Goal: Information Seeking & Learning: Learn about a topic

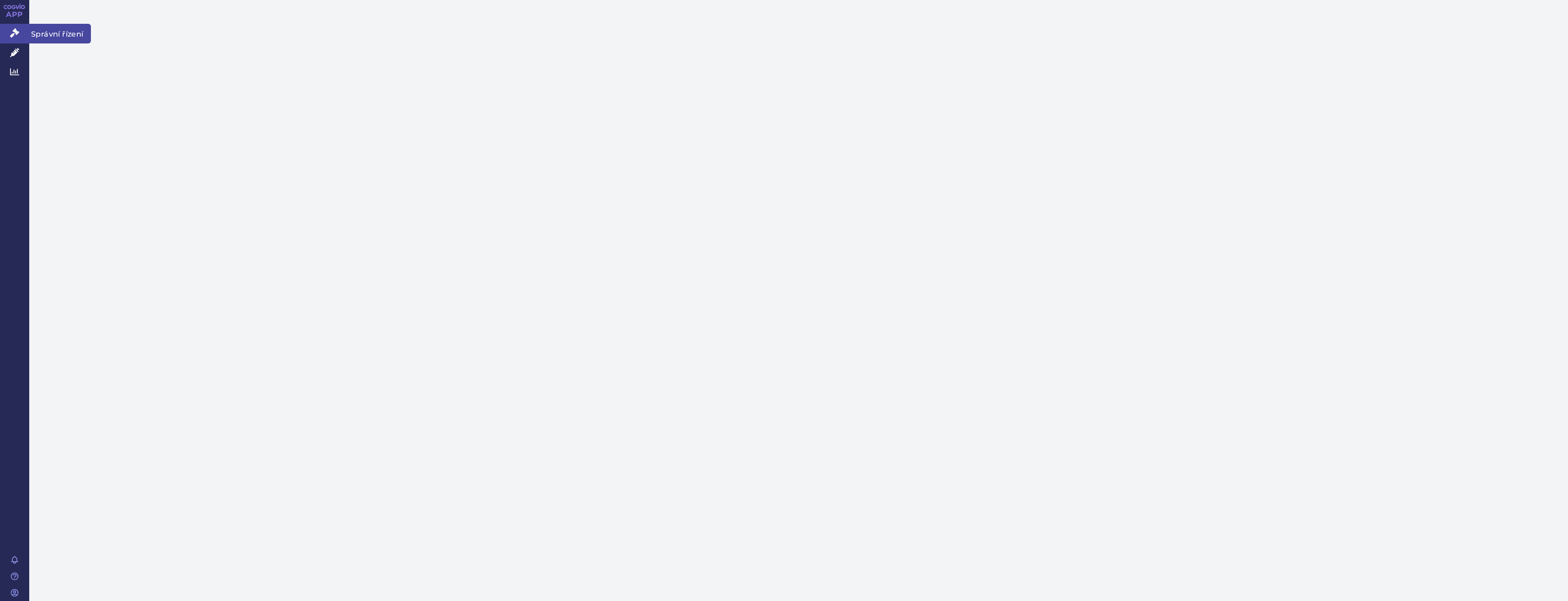
click at [23, 32] on link "Správní řízení" at bounding box center [15, 33] width 29 height 19
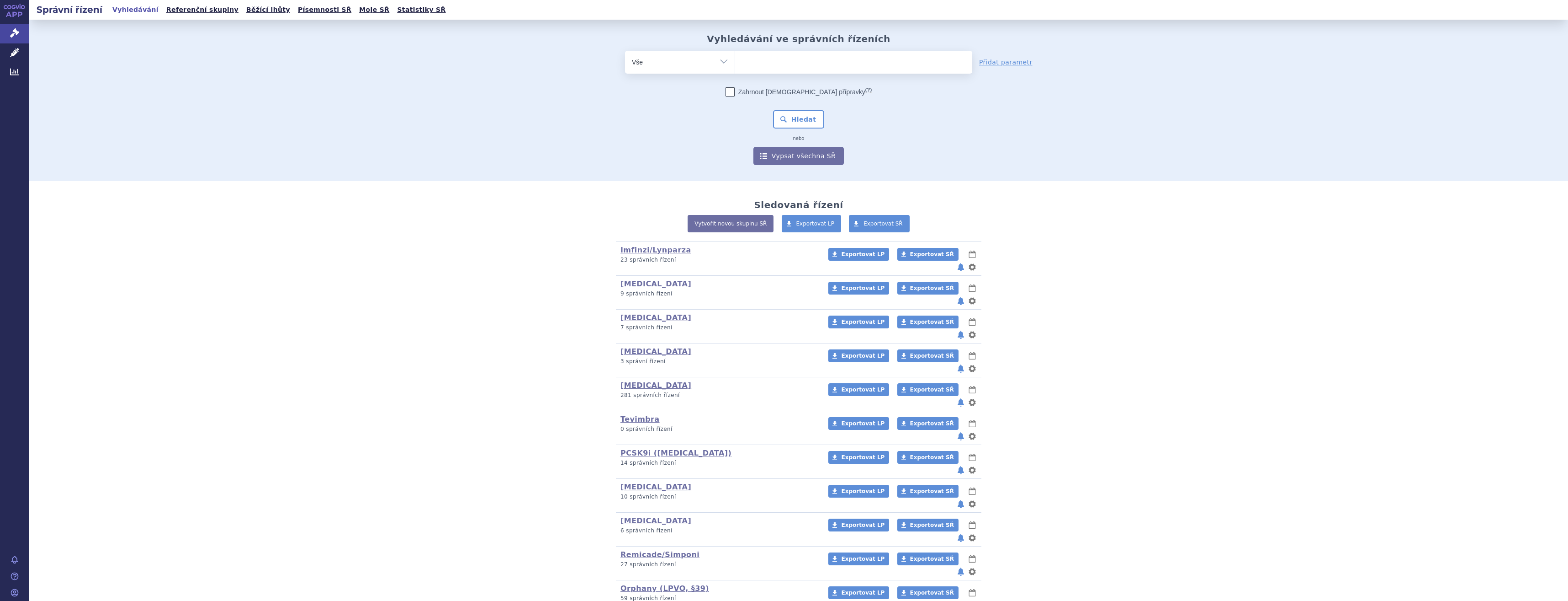
click at [861, 53] on ul at bounding box center [854, 60] width 237 height 19
click at [735, 53] on select at bounding box center [734, 62] width 1 height 23
click at [860, 53] on ul at bounding box center [854, 60] width 237 height 19
click at [735, 53] on select at bounding box center [734, 62] width 1 height 23
click at [860, 54] on ul at bounding box center [854, 60] width 237 height 19
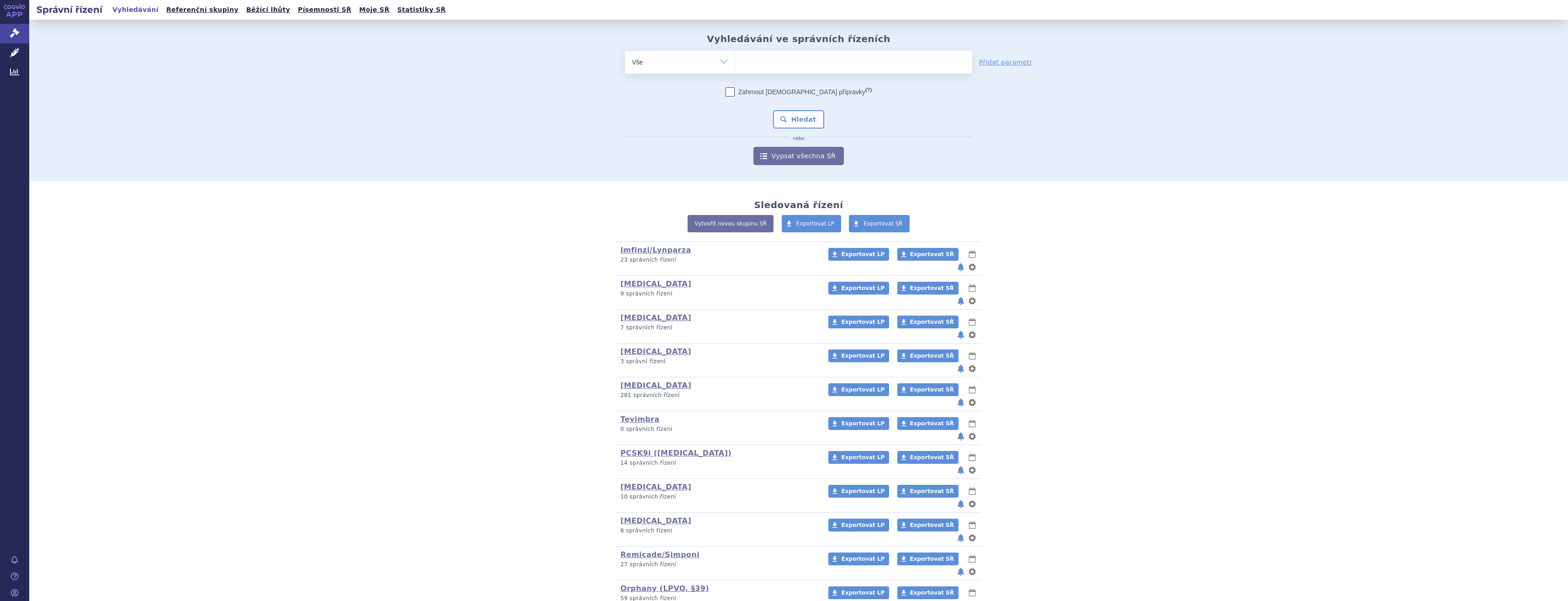
click at [735, 54] on select at bounding box center [734, 62] width 1 height 23
type input "ke"
type input "key"
type input "keytr"
type input "keytru"
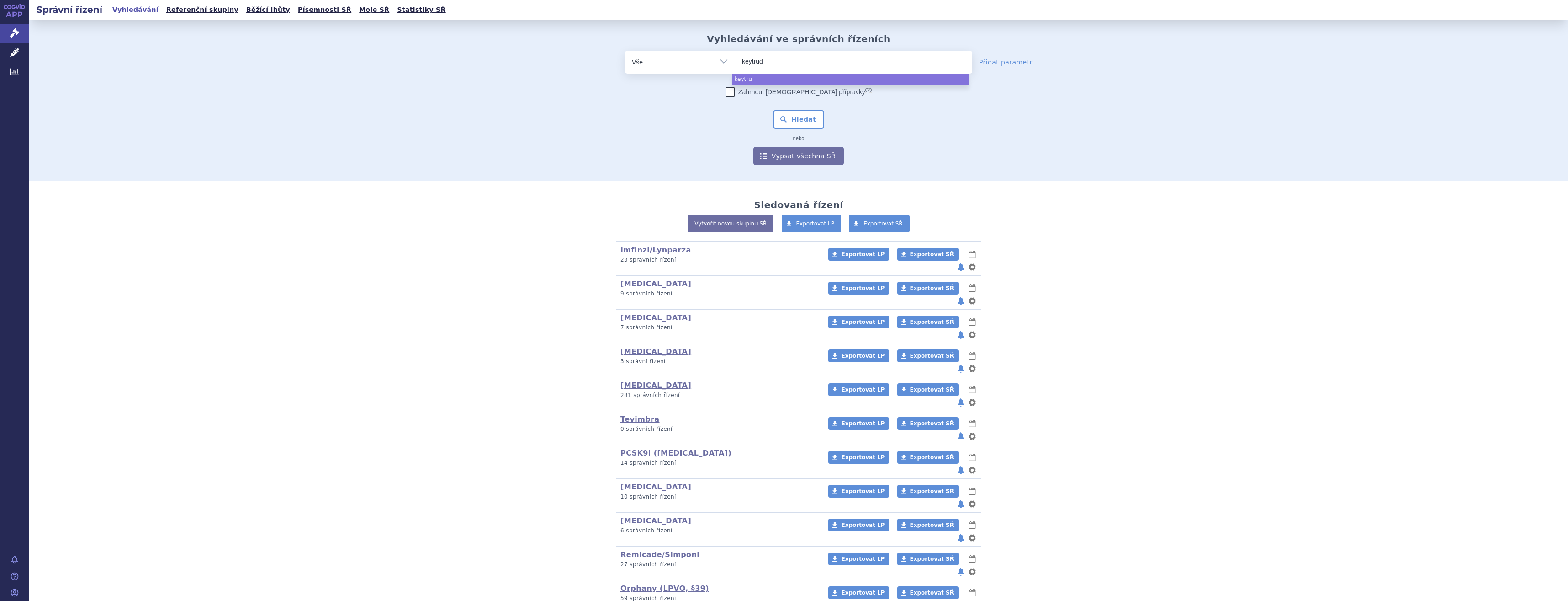
type input "[MEDICAL_DATA]"
select select "[MEDICAL_DATA]"
click at [794, 122] on button "Hledat" at bounding box center [799, 119] width 52 height 18
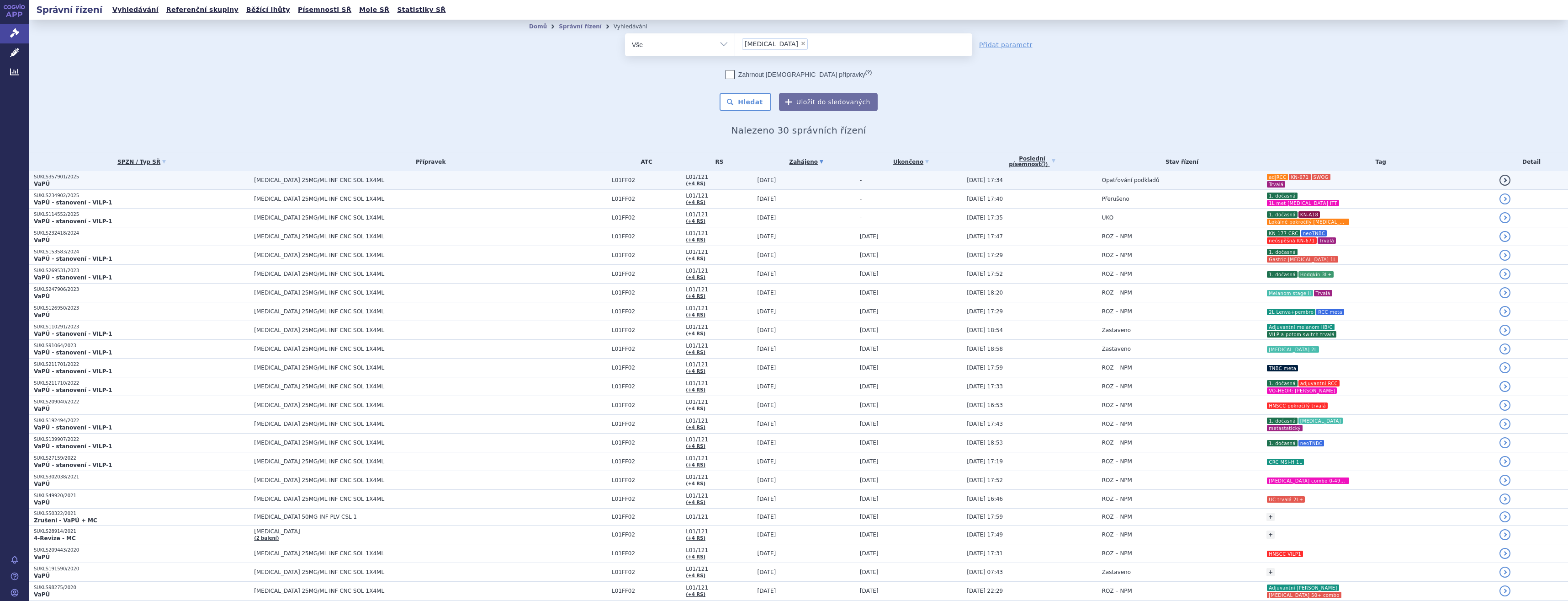
click at [856, 183] on td "-" at bounding box center [909, 180] width 107 height 19
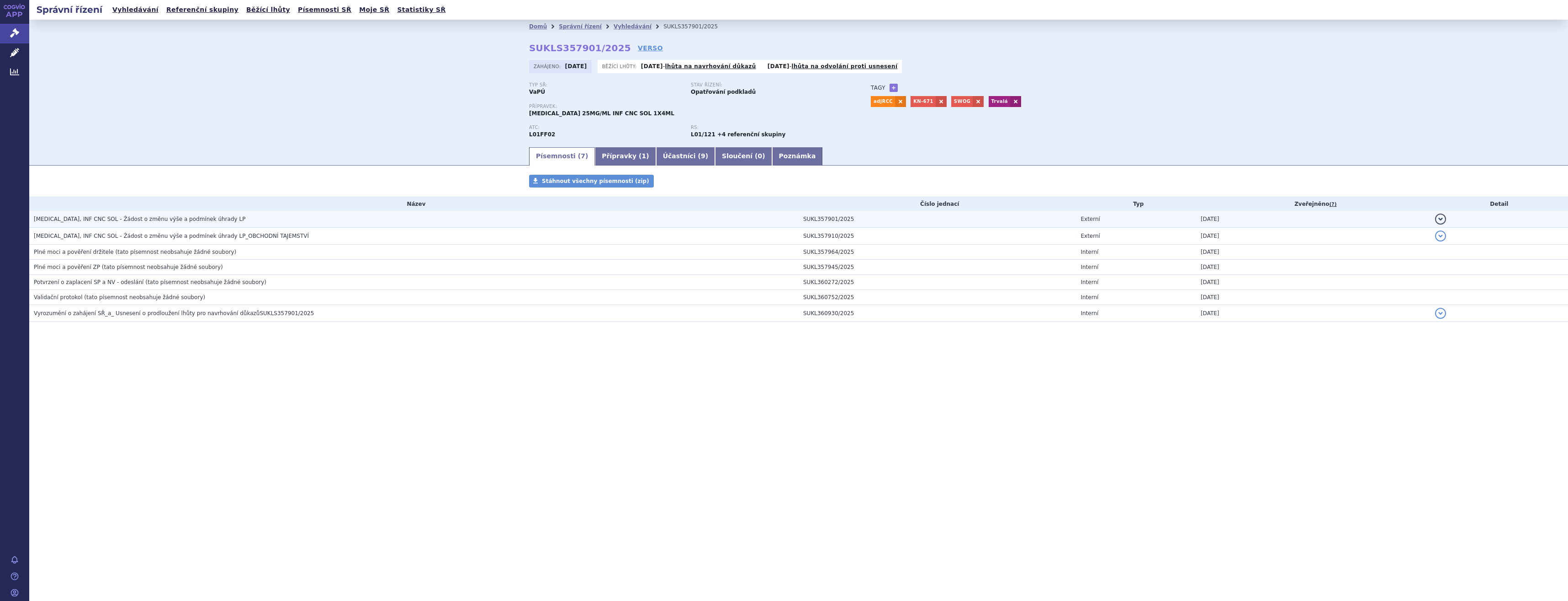
click at [278, 220] on h3 "KEYTRUDA, INF CNC SOL - Žádost o změnu výše a podmínek úhrady LP" at bounding box center [416, 218] width 765 height 9
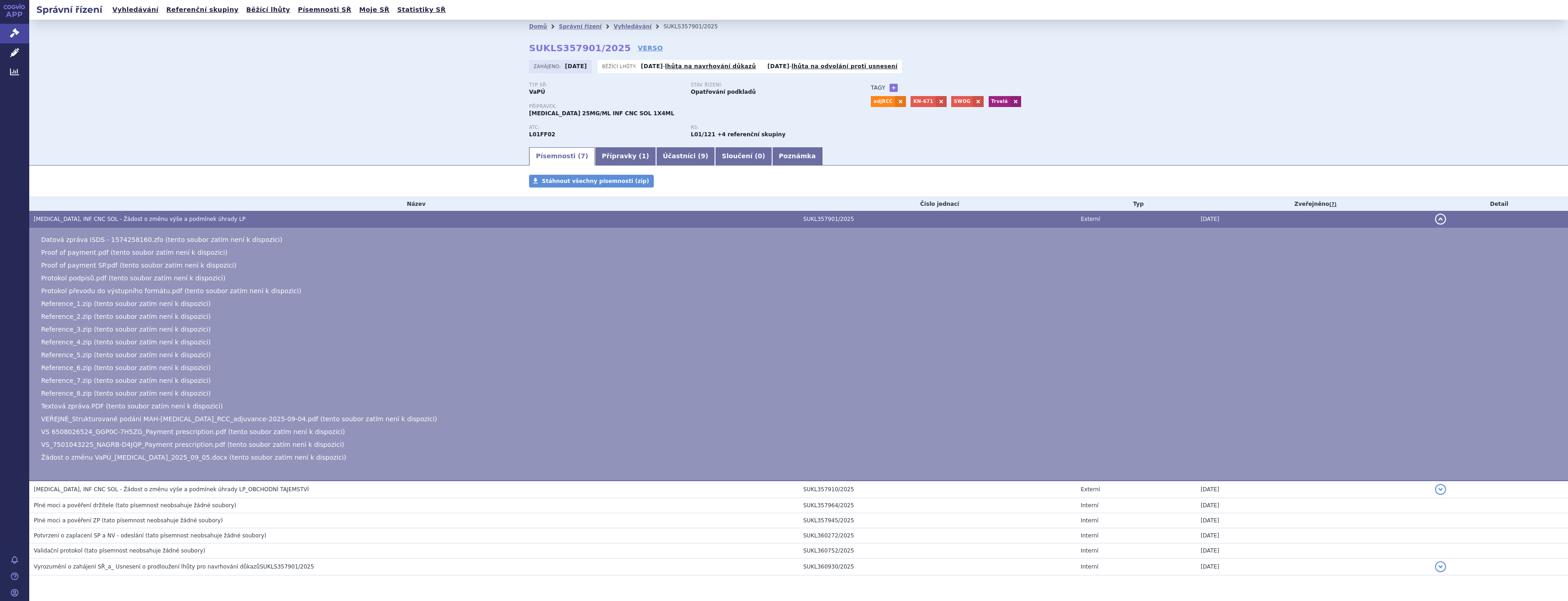
click at [233, 496] on tbody "KEYTRUDA, INF CNC SOL - Žádost o změnu výše a podmínek úhrady LP SUKL357901/202…" at bounding box center [798, 393] width 1539 height 365
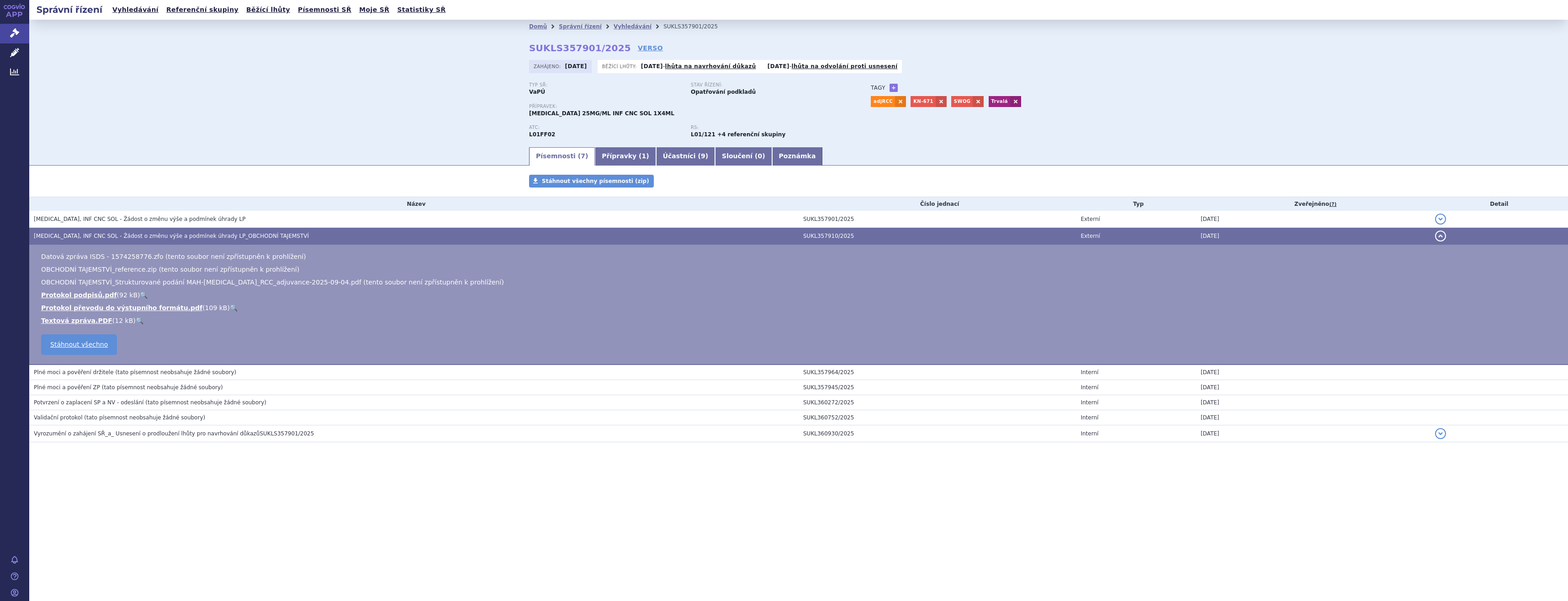
drag, startPoint x: 233, startPoint y: 496, endPoint x: 229, endPoint y: 385, distance: 111.1
click at [229, 385] on h3 "Plné moci a pověření ZP (tato písemnost neobsahuje žádné soubory)" at bounding box center [416, 387] width 765 height 9
click at [236, 374] on h3 "Plné moci a pověření držitele (tato písemnost neobsahuje žádné soubory)" at bounding box center [416, 372] width 765 height 9
click at [193, 374] on span "(tato písemnost neobsahuje žádné soubory)" at bounding box center [175, 372] width 121 height 6
click at [193, 390] on span "(tato písemnost neobsahuje žádné soubory)" at bounding box center [162, 387] width 121 height 6
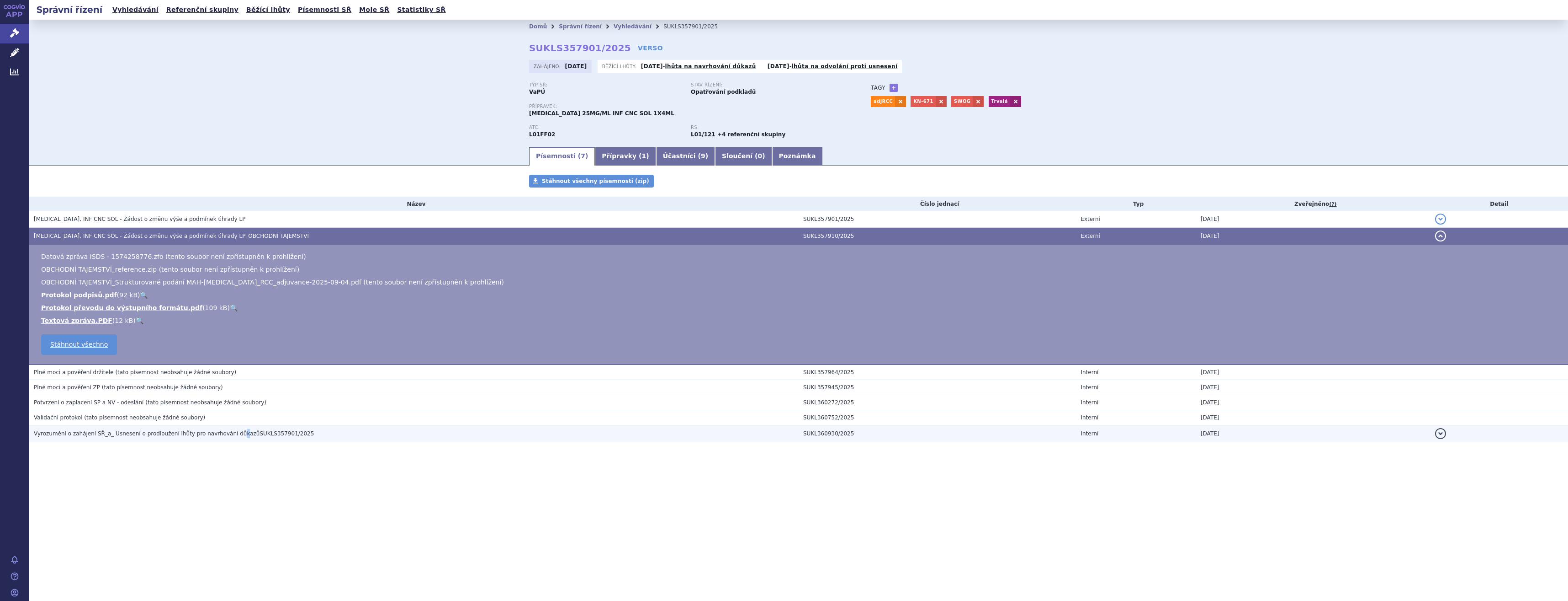
click at [225, 433] on span "Vyrozumění o zahájení SŘ_a_ Usnesení o prodloužení lhůty pro navrhování důkazůS…" at bounding box center [174, 433] width 280 height 6
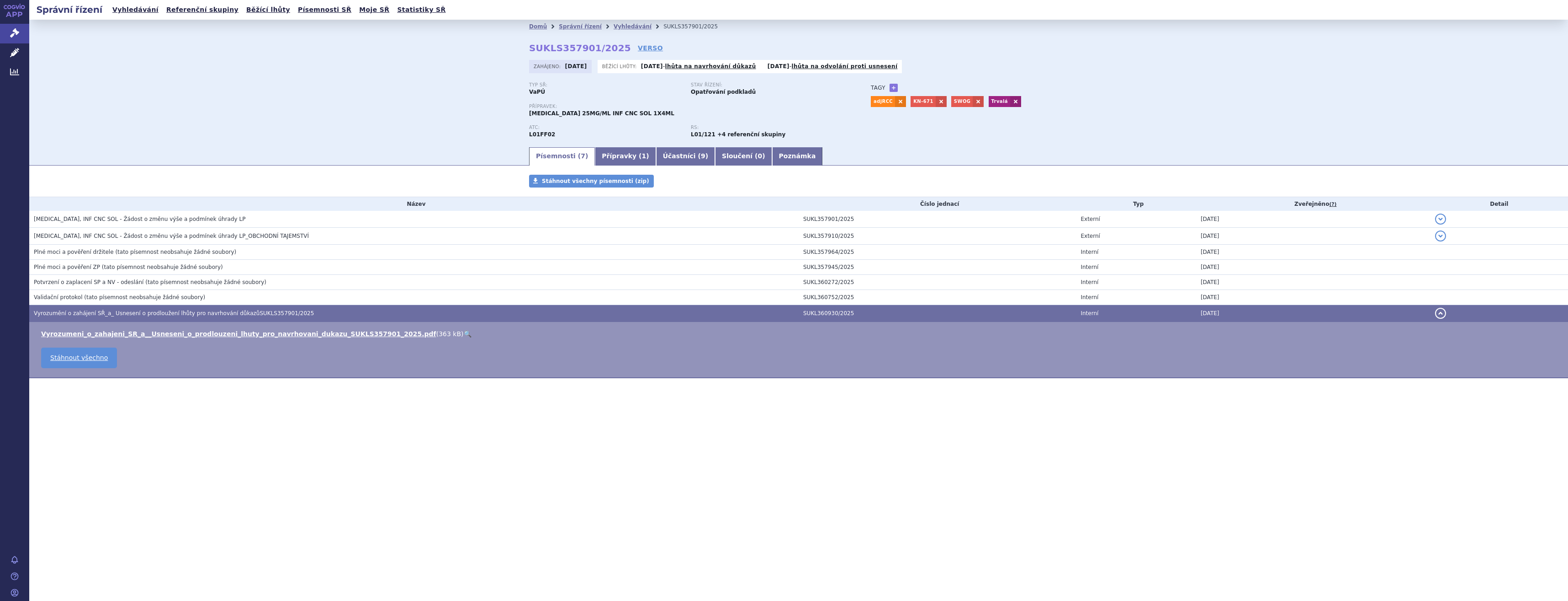
drag, startPoint x: 225, startPoint y: 433, endPoint x: 233, endPoint y: 299, distance: 134.2
click at [233, 299] on h3 "Validační protokol (tato písemnost neobsahuje žádné soubory)" at bounding box center [416, 297] width 765 height 9
click at [439, 334] on span "363 kB" at bounding box center [450, 333] width 22 height 8
click at [464, 333] on link "🔍" at bounding box center [467, 333] width 8 height 8
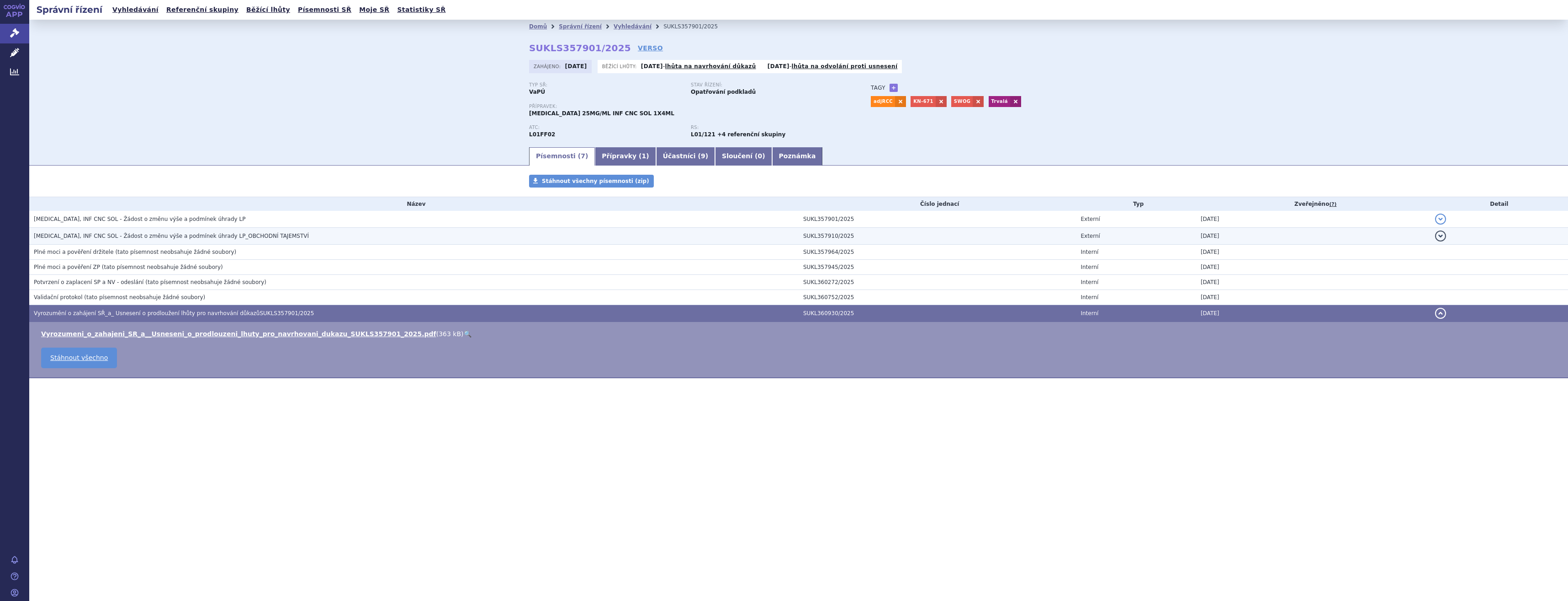
click at [171, 236] on span "KEYTRUDA, INF CNC SOL - Žádost o změnu výše a podmínek úhrady LP_OBCHODNÍ TAJEM…" at bounding box center [171, 236] width 275 height 6
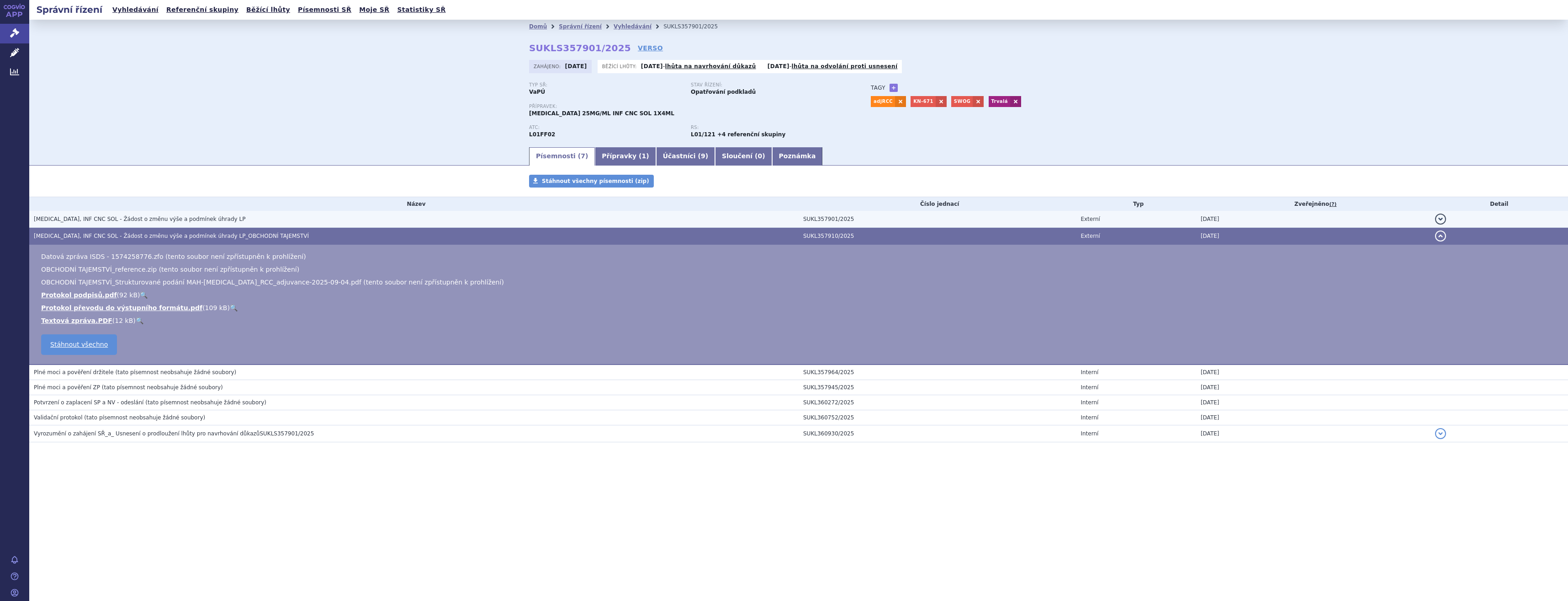
click at [177, 218] on span "KEYTRUDA, INF CNC SOL - Žádost o změnu výše a podmínek úhrady LP" at bounding box center [139, 218] width 211 height 6
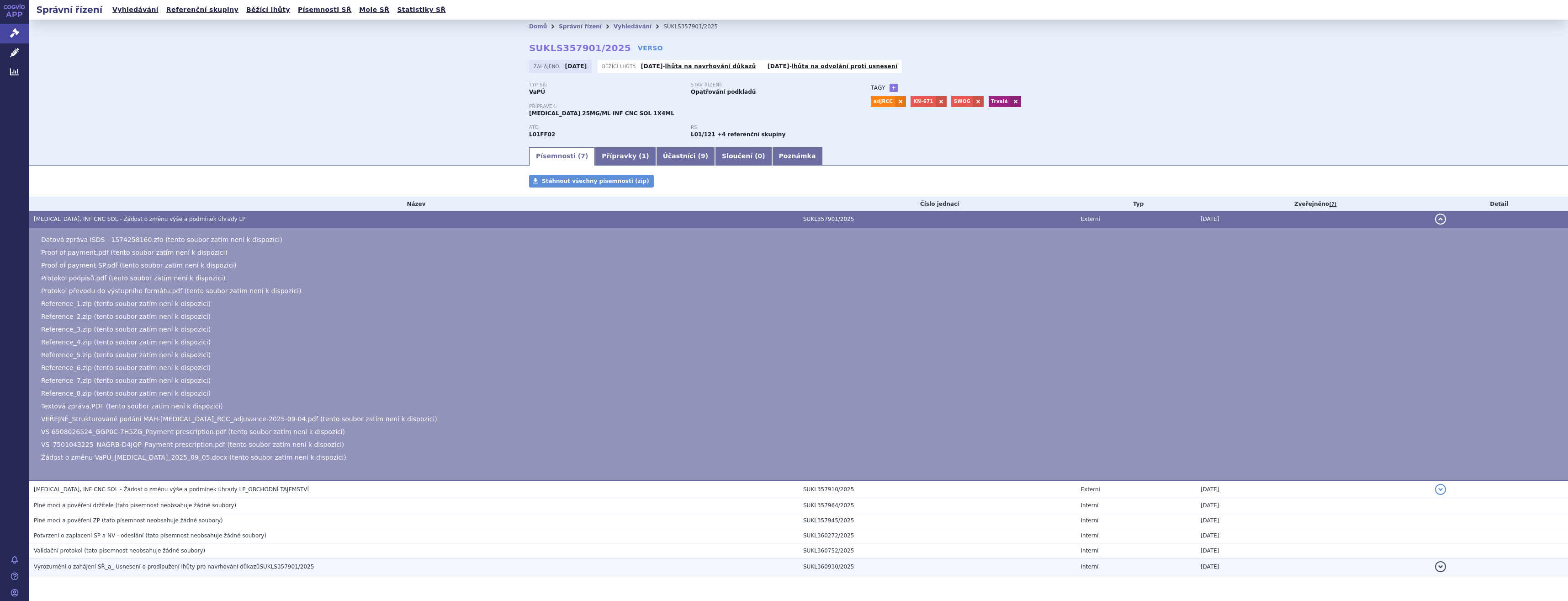
click at [286, 558] on td "Vyrozumění o zahájení SŘ_a_ Usnesení o prodloužení lhůty pro navrhování důkazůS…" at bounding box center [414, 566] width 770 height 17
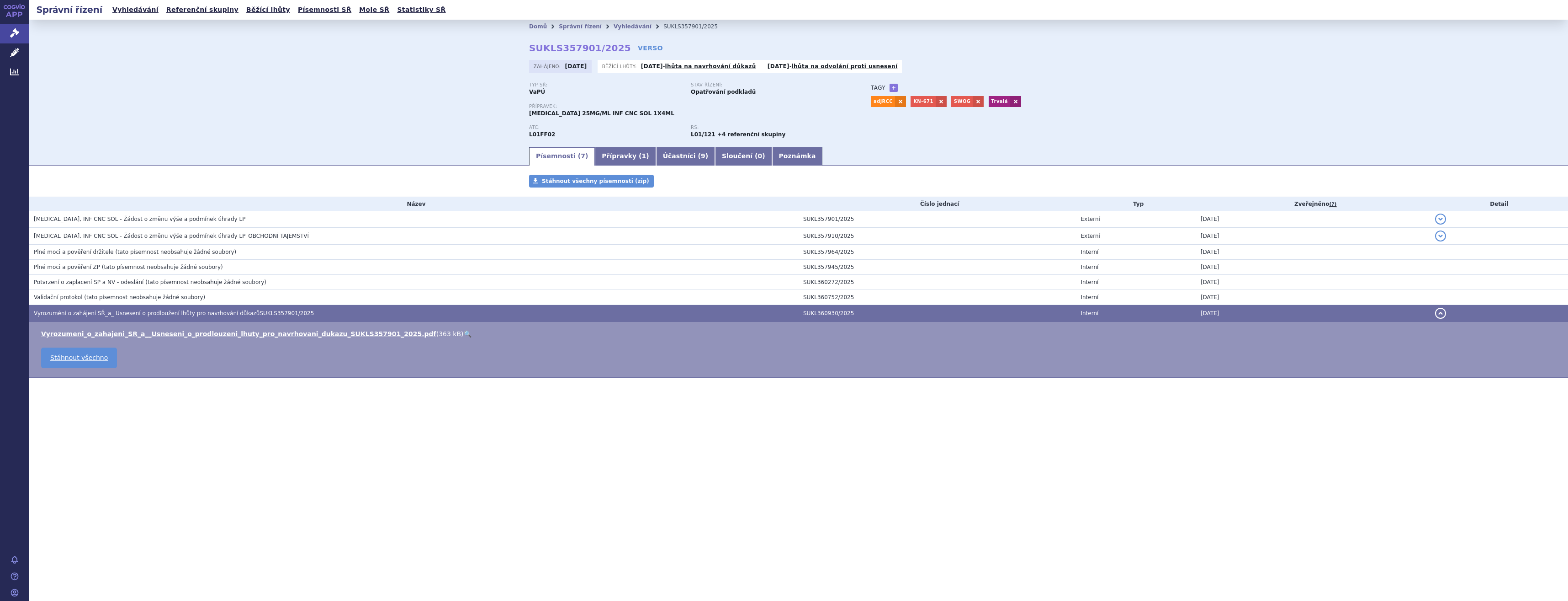
click at [245, 291] on td "Validační protokol (tato písemnost neobsahuje žádné soubory)" at bounding box center [414, 297] width 770 height 15
click at [243, 273] on td "Plné moci a pověření ZP (tato písemnost neobsahuje žádné soubory)" at bounding box center [414, 268] width 770 height 15
click at [241, 257] on td "Plné moci a pověření držitele (tato písemnost neobsahuje žádné soubory)" at bounding box center [414, 252] width 770 height 15
click at [240, 251] on h3 "Plné moci a pověření držitele (tato písemnost neobsahuje žádné soubory)" at bounding box center [416, 252] width 765 height 9
click at [195, 250] on span "(tato písemnost neobsahuje žádné soubory)" at bounding box center [175, 252] width 121 height 6
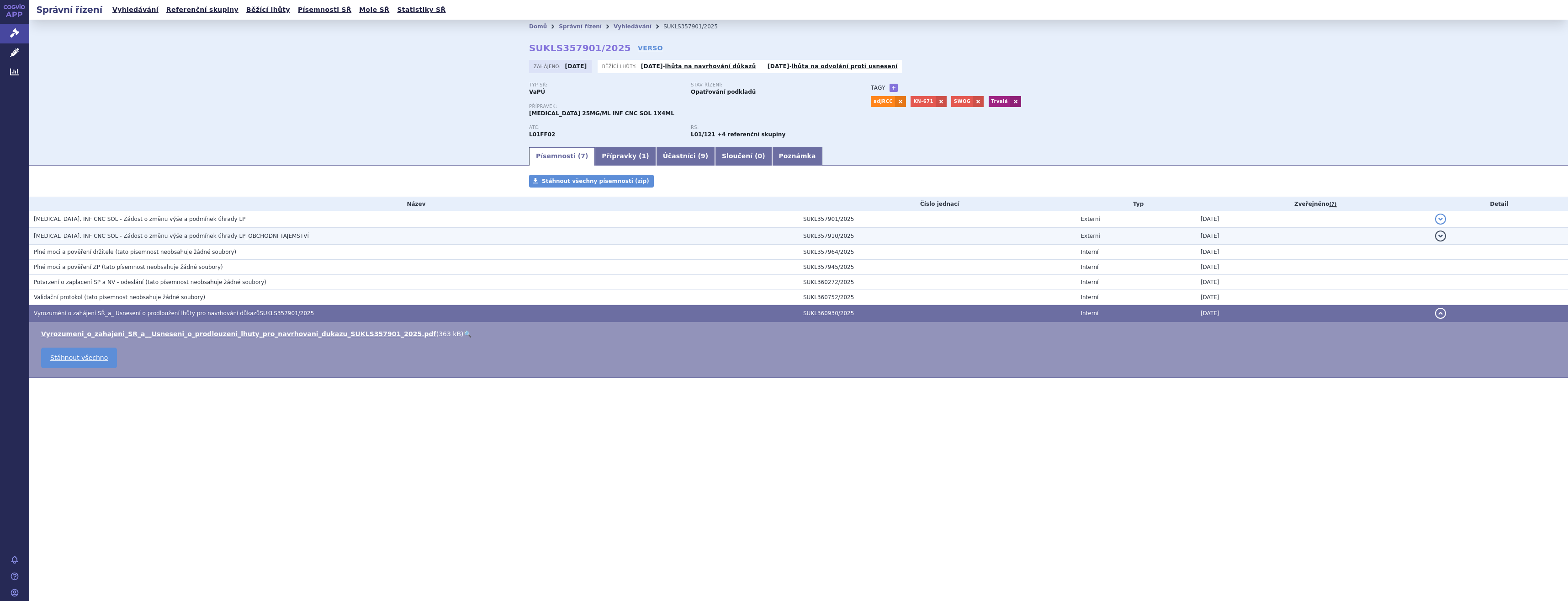
click at [211, 229] on td "KEYTRUDA, INF CNC SOL - Žádost o změnu výše a podmínek úhrady LP_OBCHODNÍ TAJEM…" at bounding box center [414, 236] width 770 height 17
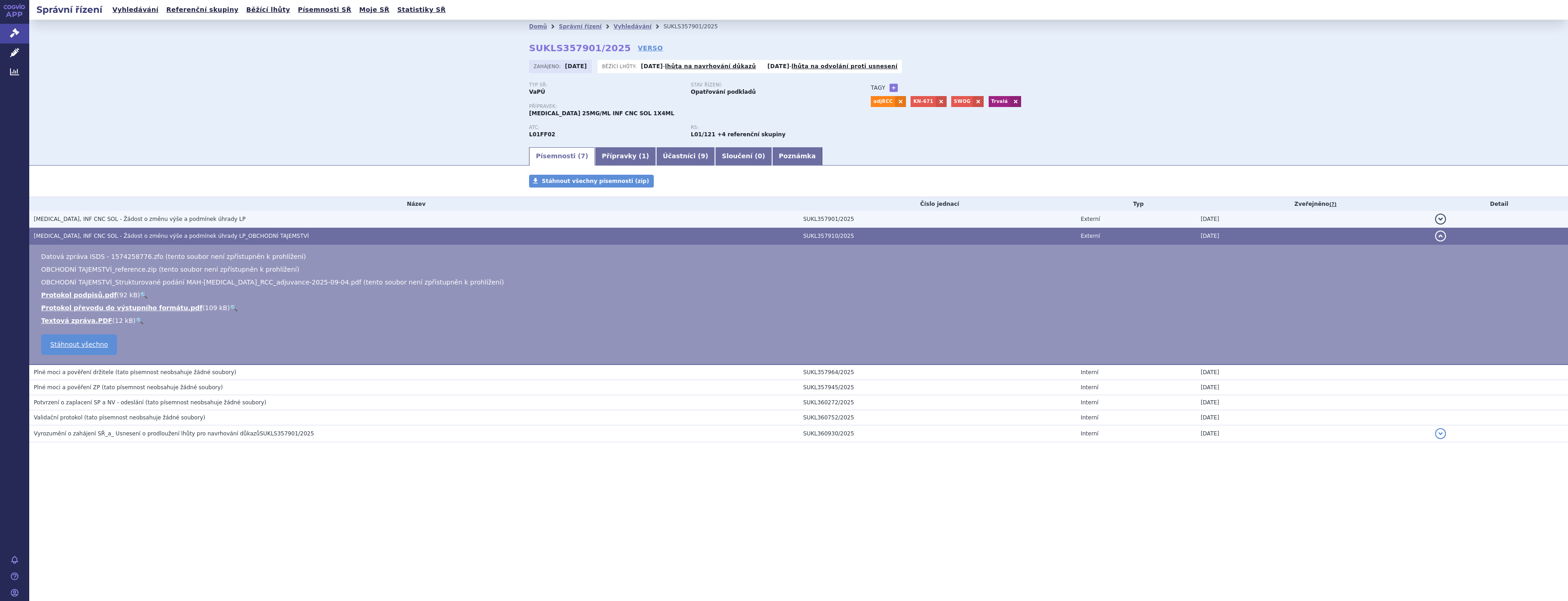
click at [204, 220] on span "KEYTRUDA, INF CNC SOL - Žádost o změnu výše a podmínek úhrady LP" at bounding box center [139, 218] width 211 height 6
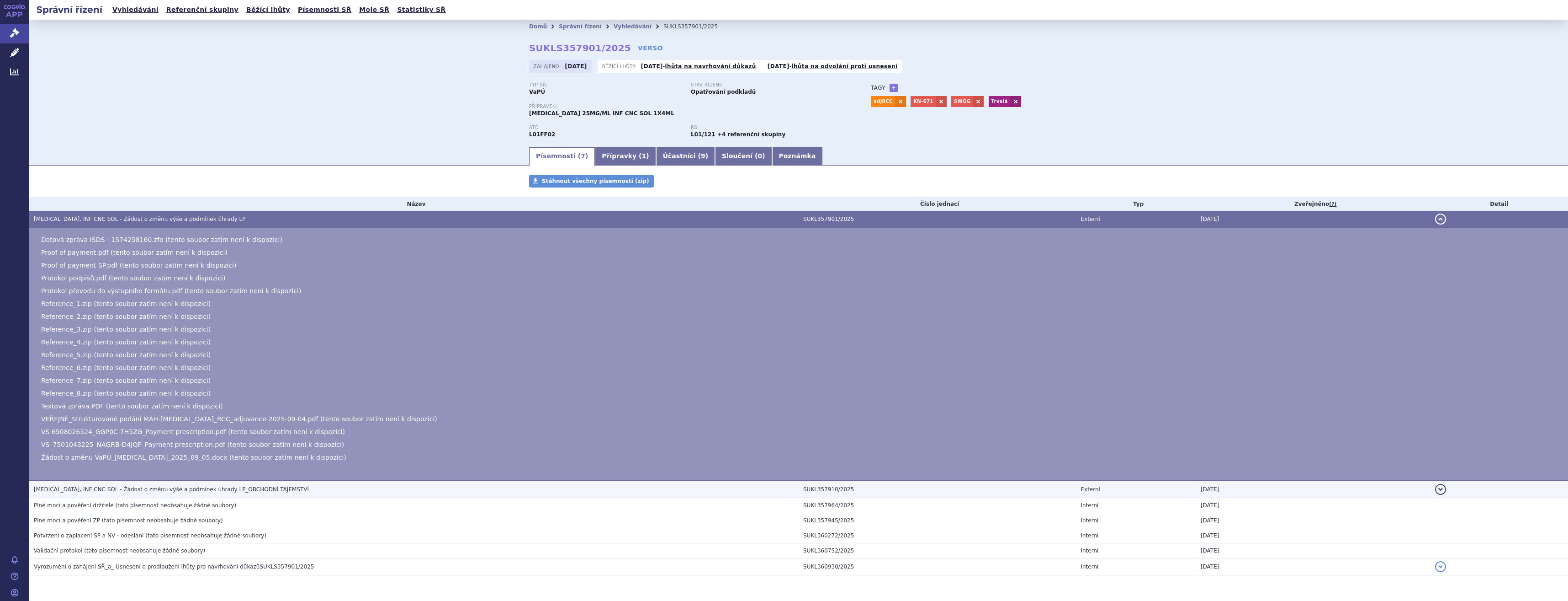
click at [258, 487] on span "KEYTRUDA, INF CNC SOL - Žádost o změnu výše a podmínek úhrady LP_OBCHODNÍ TAJEM…" at bounding box center [171, 489] width 275 height 6
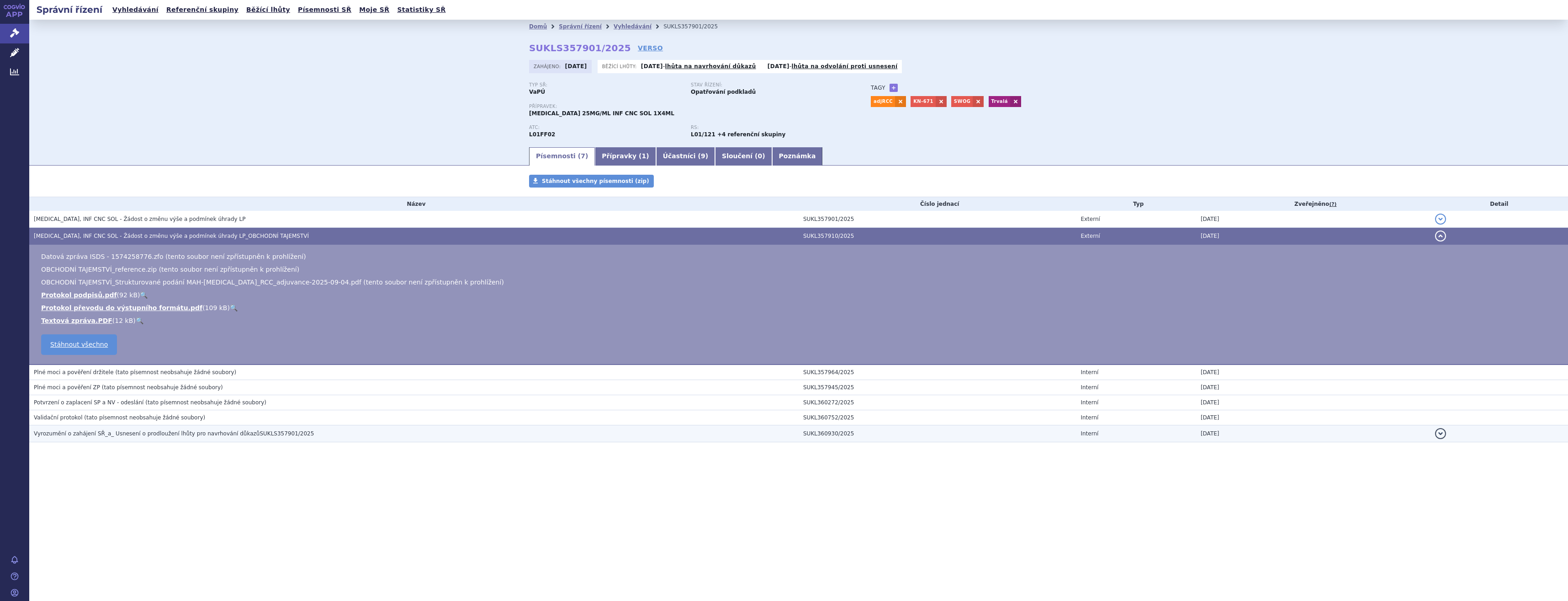
click at [261, 435] on span "Vyrozumění o zahájení SŘ_a_ Usnesení o prodloužení lhůty pro navrhování důkazůS…" at bounding box center [174, 433] width 280 height 6
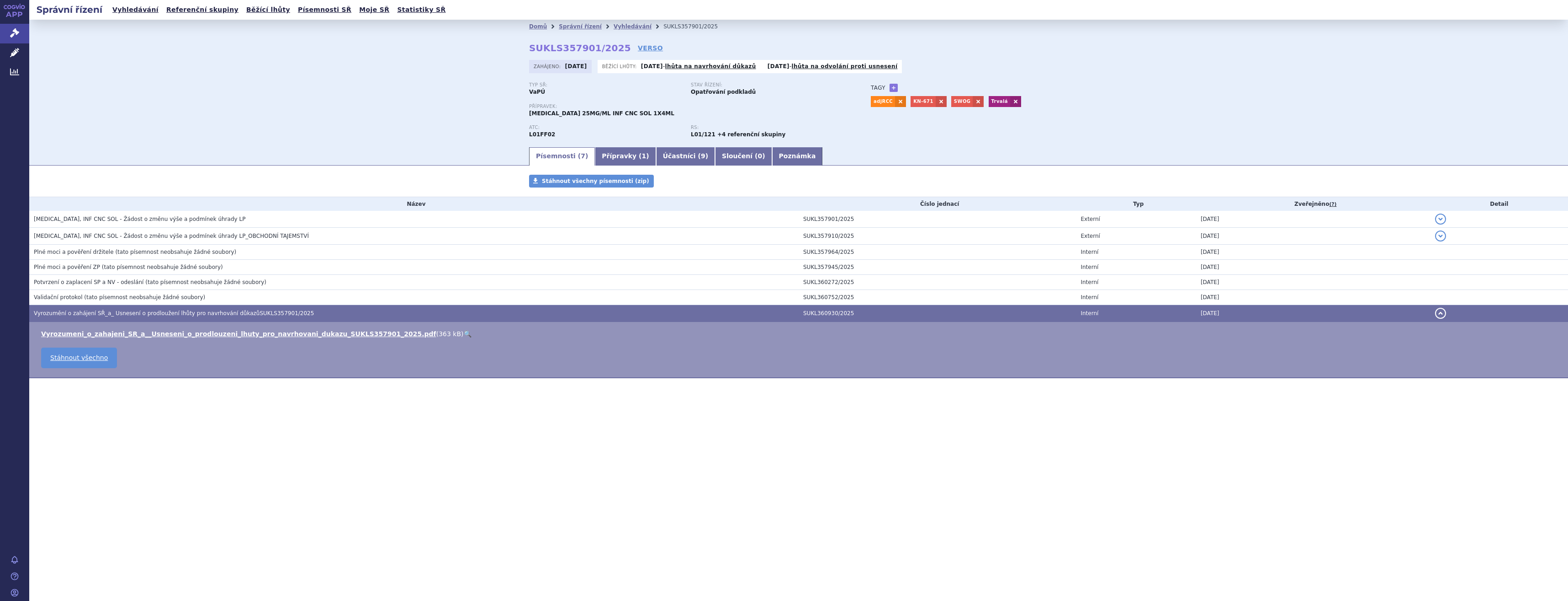
click at [464, 334] on link "🔍" at bounding box center [467, 333] width 8 height 8
click at [174, 288] on td "Potvrzení o zaplacení SP a NV - odeslání (tato písemnost neobsahuje žádné soubo…" at bounding box center [414, 282] width 770 height 15
click at [180, 283] on span "(tato písemnost neobsahuje žádné soubory)" at bounding box center [206, 281] width 121 height 6
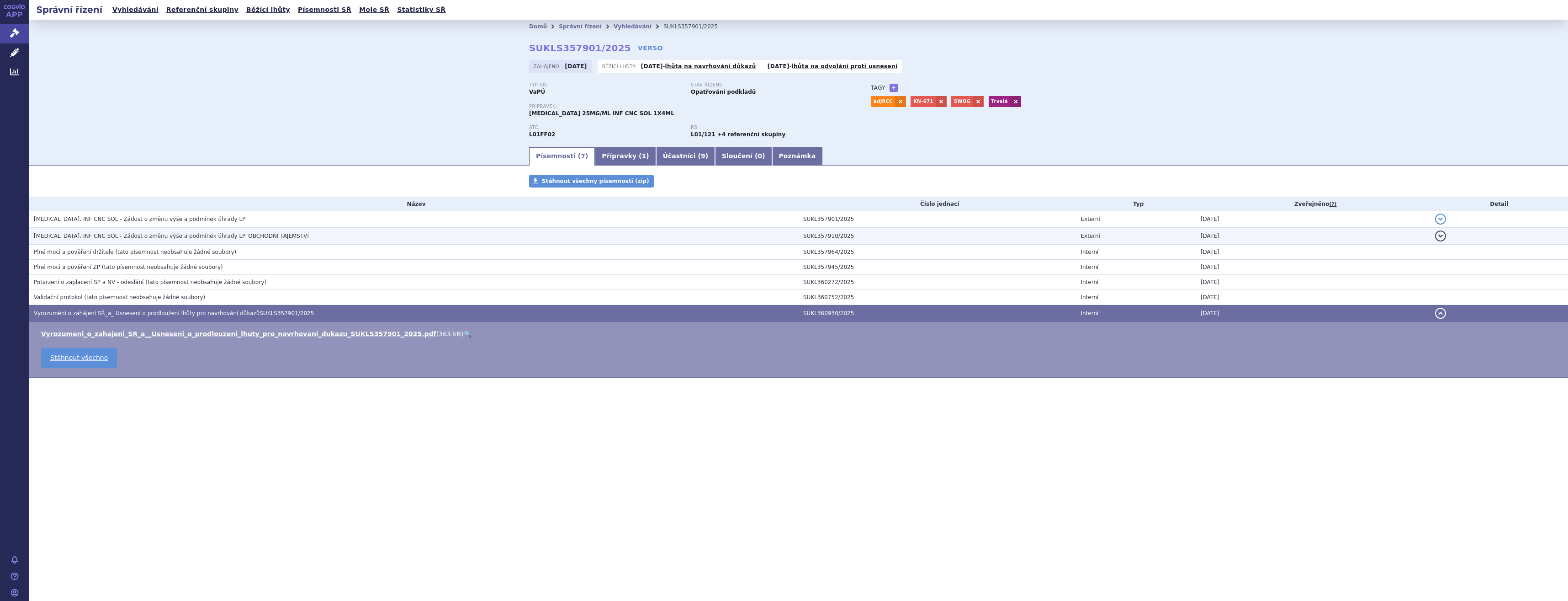
click at [181, 230] on td "KEYTRUDA, INF CNC SOL - Žádost o změnu výše a podmínek úhrady LP_OBCHODNÍ TAJEM…" at bounding box center [414, 236] width 770 height 17
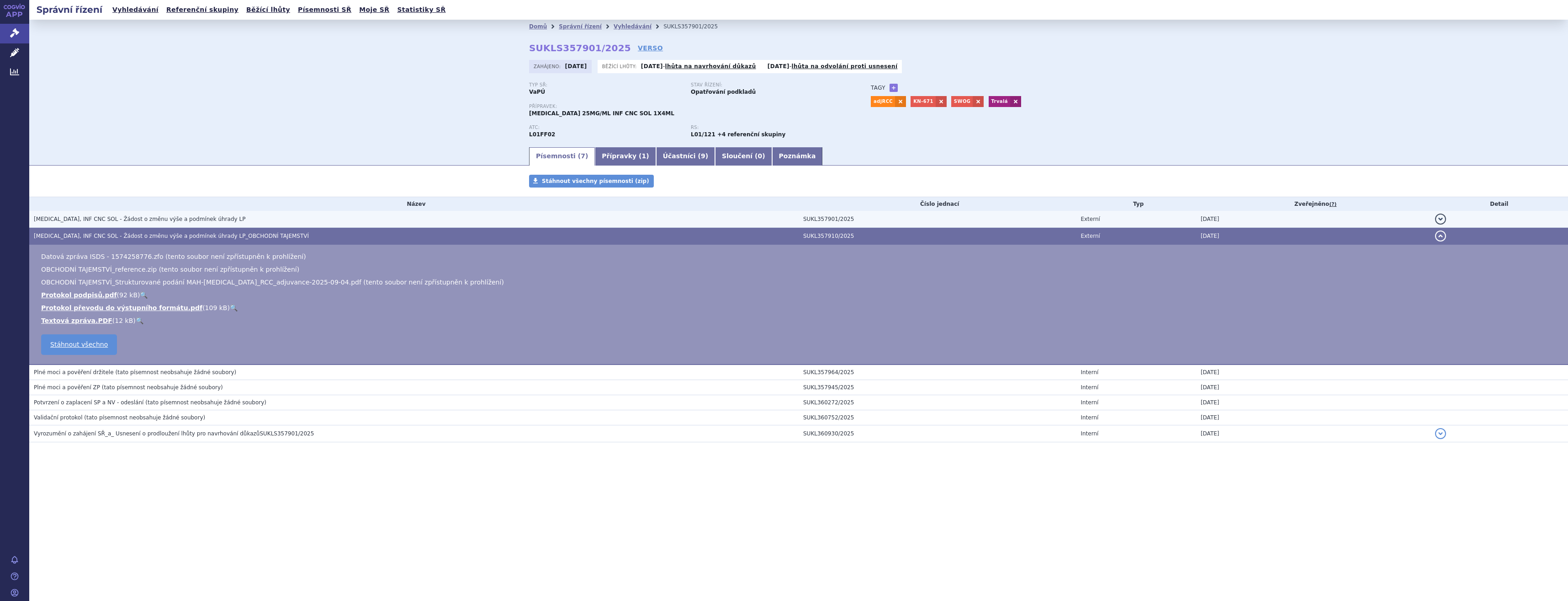
click at [179, 217] on span "KEYTRUDA, INF CNC SOL - Žádost o změnu výše a podmínek úhrady LP" at bounding box center [139, 218] width 211 height 6
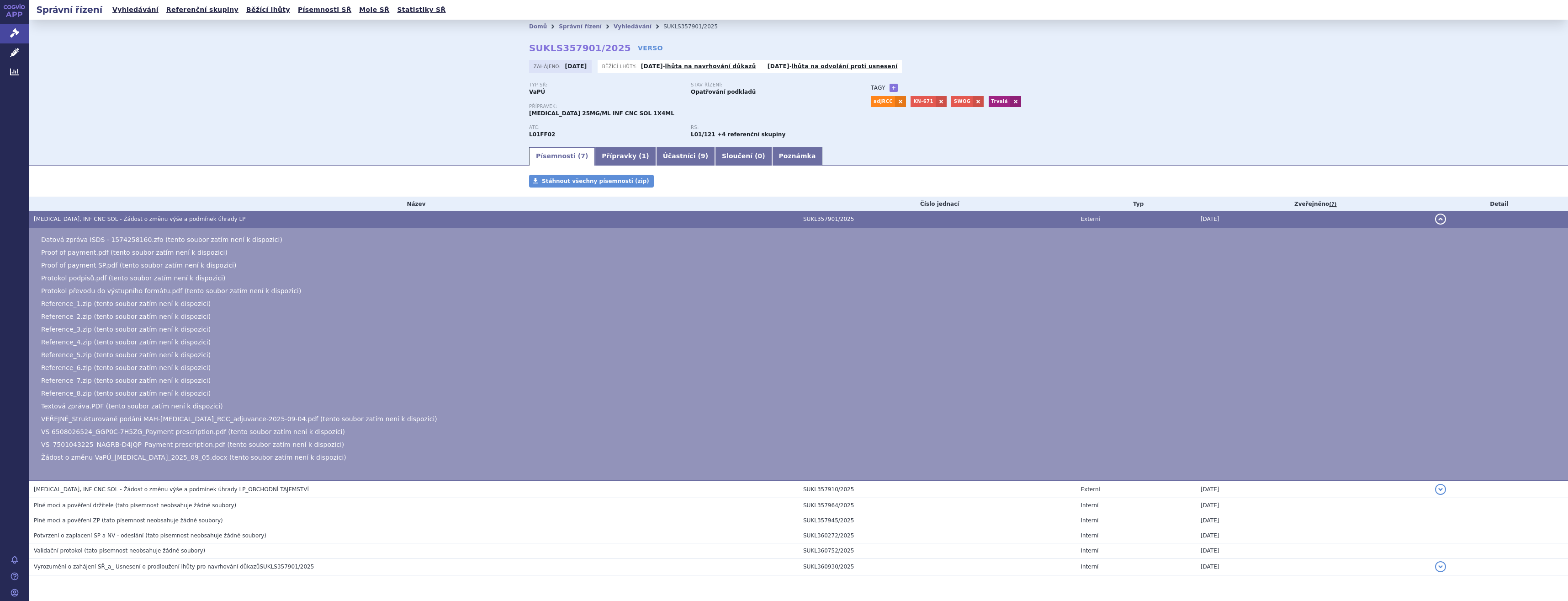
click at [120, 317] on span "Reference_2.zip (tento soubor zatím není k dispozici)" at bounding box center [125, 316] width 170 height 8
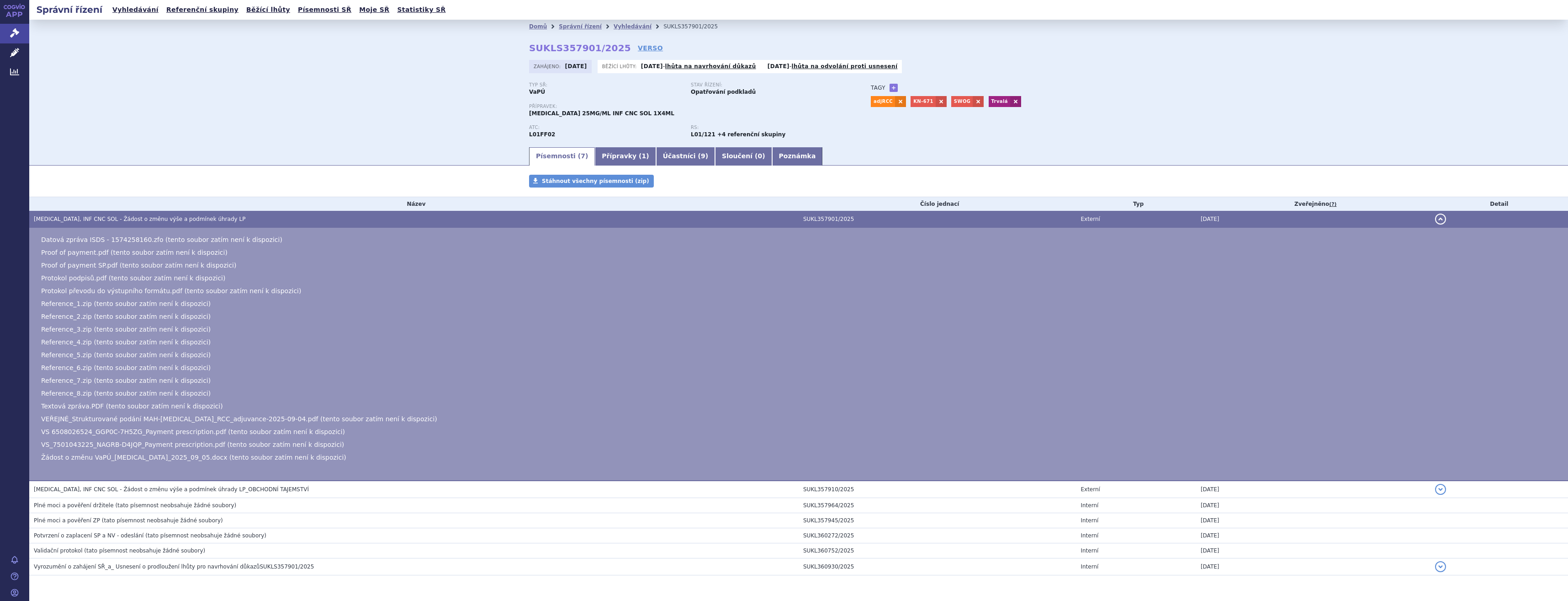
drag, startPoint x: 120, startPoint y: 317, endPoint x: 107, endPoint y: 252, distance: 66.3
click at [107, 252] on span "Proof of payment.pdf (tento soubor zatím není k dispozici)" at bounding box center [134, 252] width 186 height 8
click at [107, 252] on span "Proof of payment.pdf (tento soubor zatím není k dispozici)" at bounding box center [134, 252] width 186 height 8
click at [107, 251] on span "Proof of payment.pdf (tento soubor zatím není k dispozici)" at bounding box center [134, 252] width 186 height 8
drag, startPoint x: 107, startPoint y: 251, endPoint x: 223, endPoint y: 284, distance: 120.6
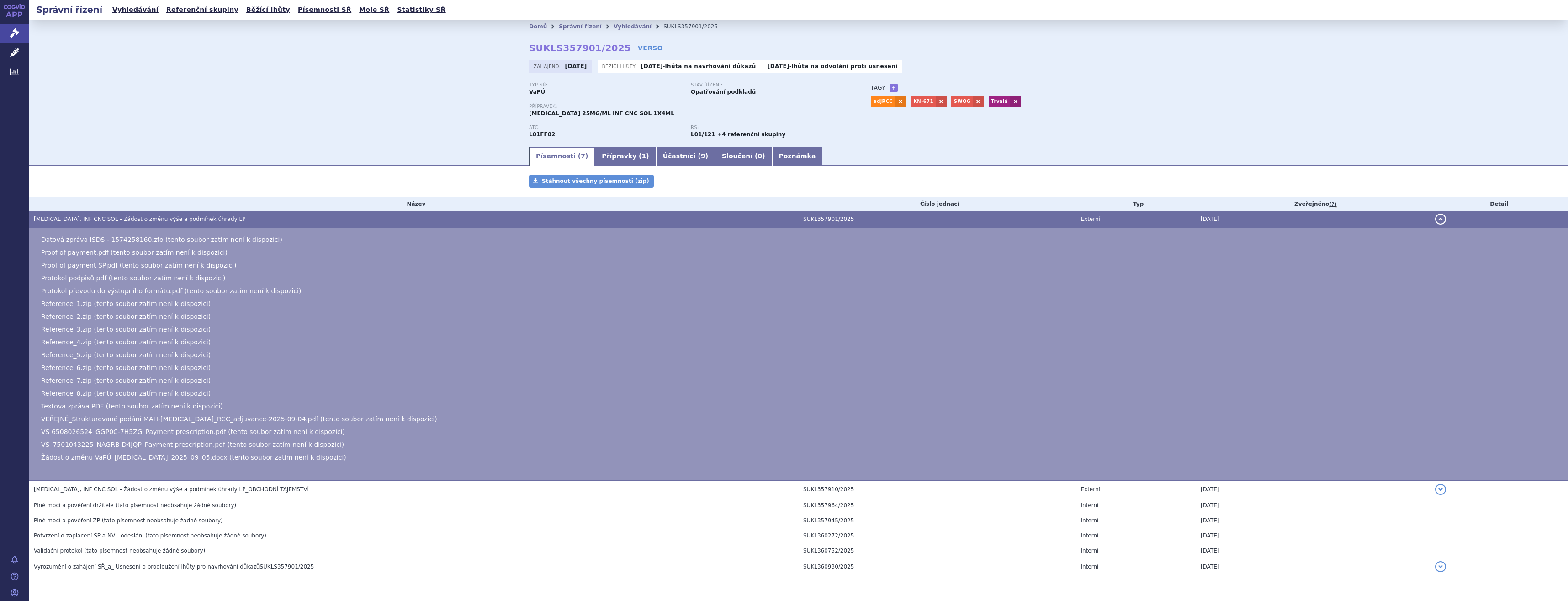
click at [223, 284] on ul "Datová zpráva ISDS - 1574258160.zfo (tento soubor zatím není k dispozici) Proof…" at bounding box center [798, 348] width 1521 height 227
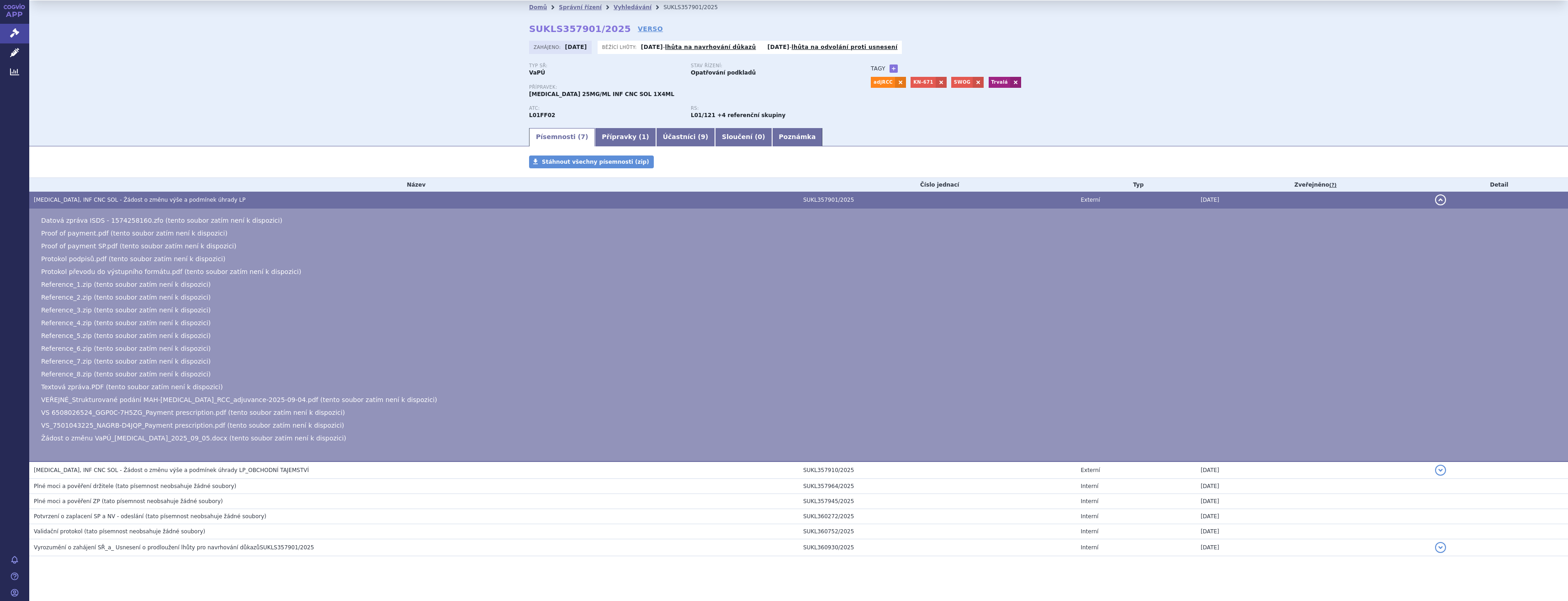
scroll to position [29, 0]
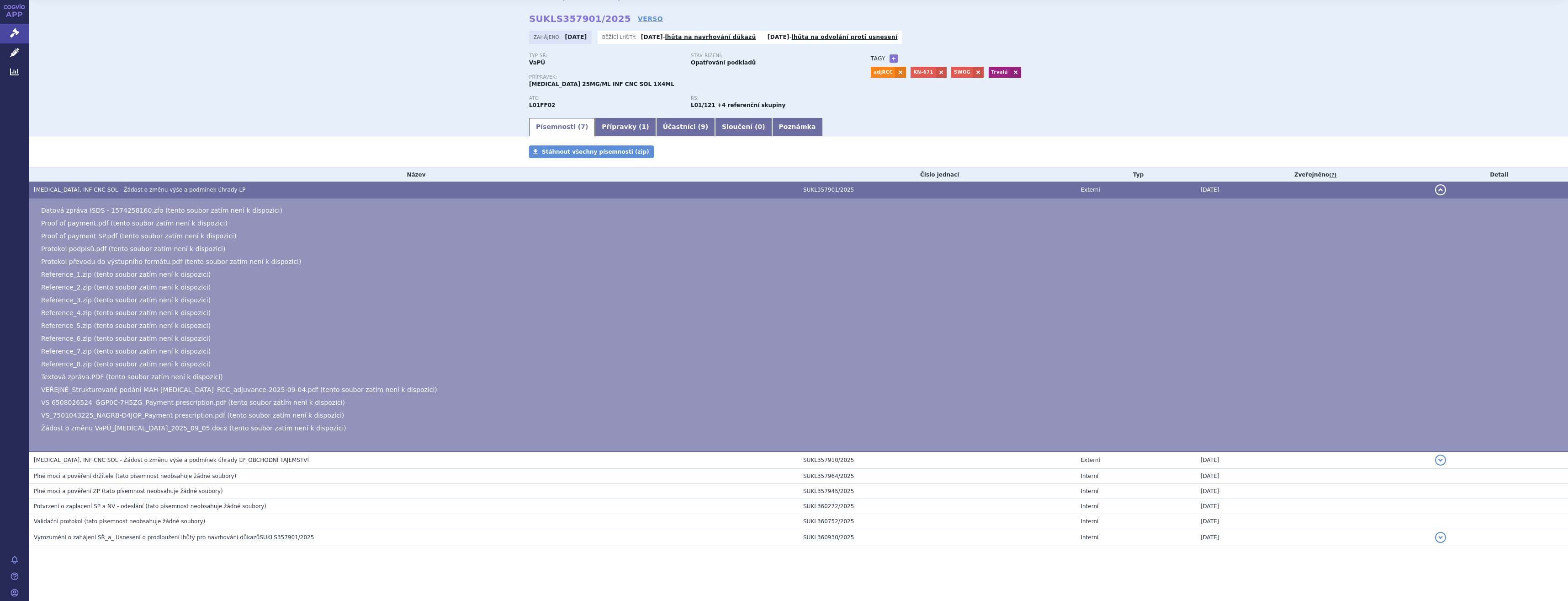
click at [270, 191] on h3 "KEYTRUDA, INF CNC SOL - Žádost o změnu výše a podmínek úhrady LP" at bounding box center [416, 189] width 765 height 9
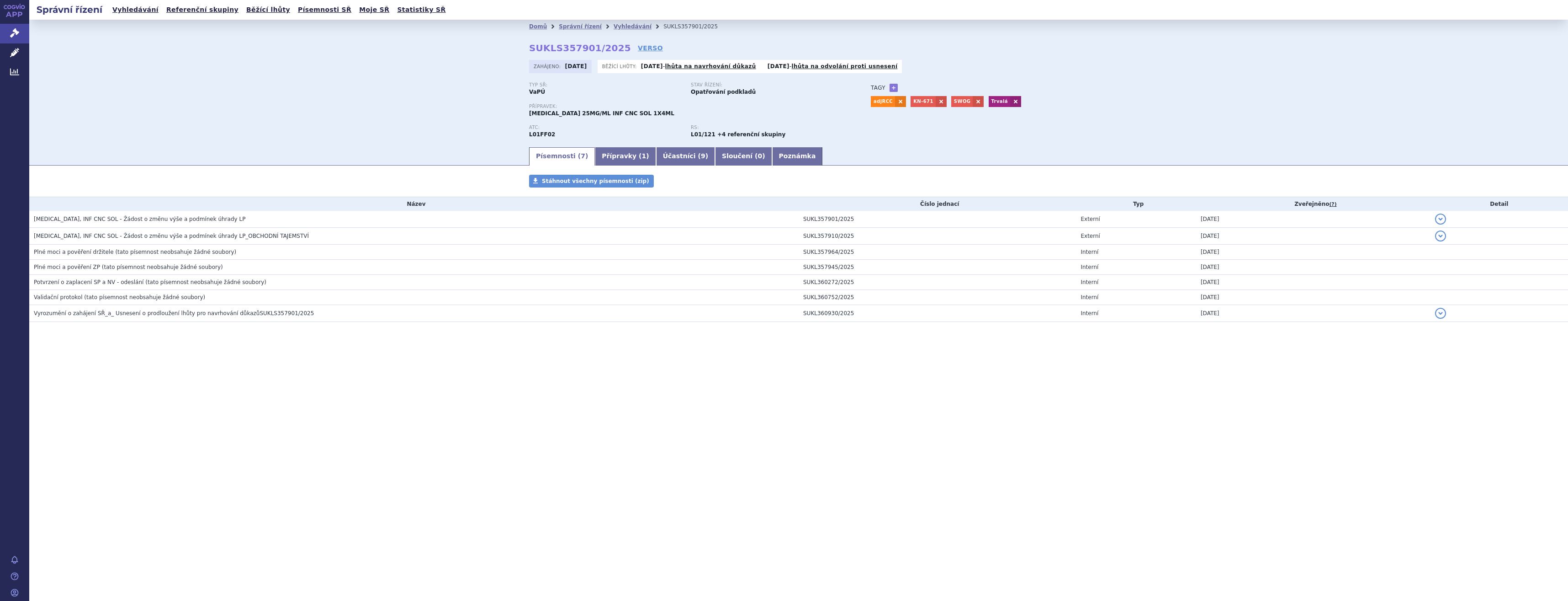
click at [406, 194] on div "Písemnosti Stáhnout všechny písemnosti (zip) Název Číslo jednací Typ Zveřejněno…" at bounding box center [798, 257] width 1539 height 166
click at [636, 166] on link "Přípravky ( 1 )" at bounding box center [626, 156] width 61 height 18
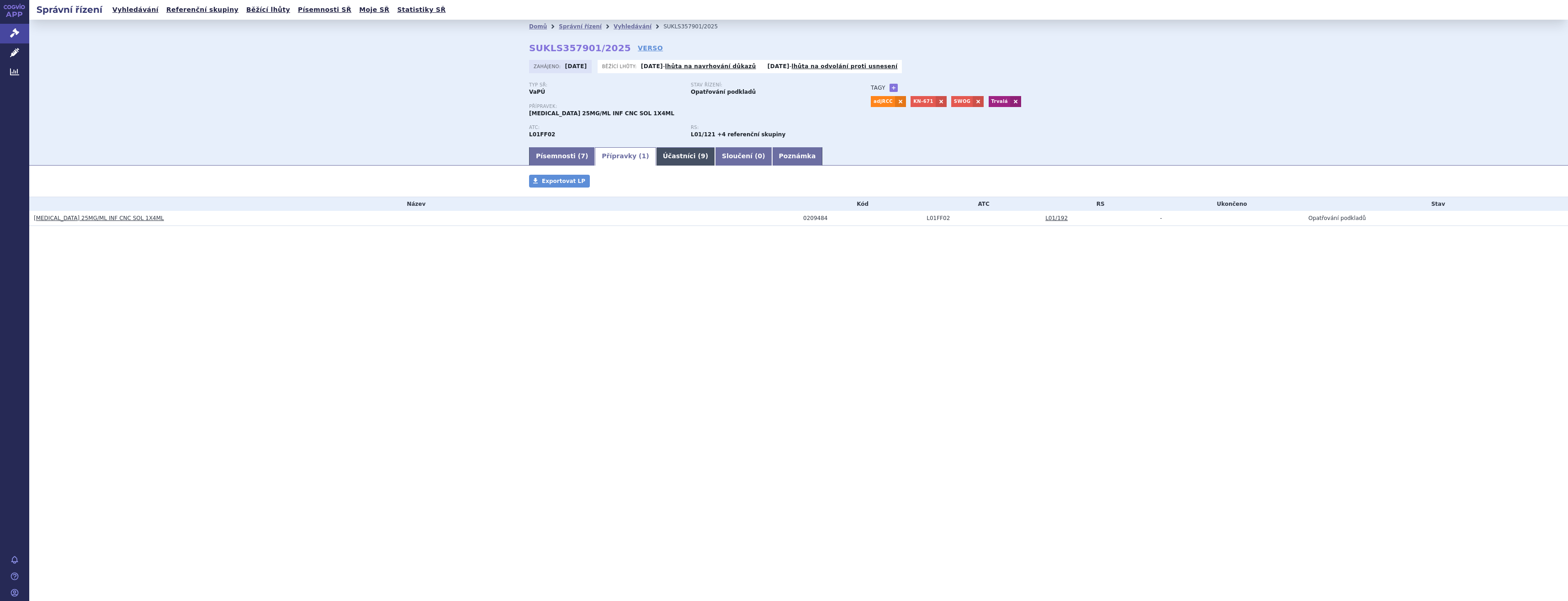
click at [667, 163] on link "Účastníci ( 9 )" at bounding box center [685, 156] width 59 height 18
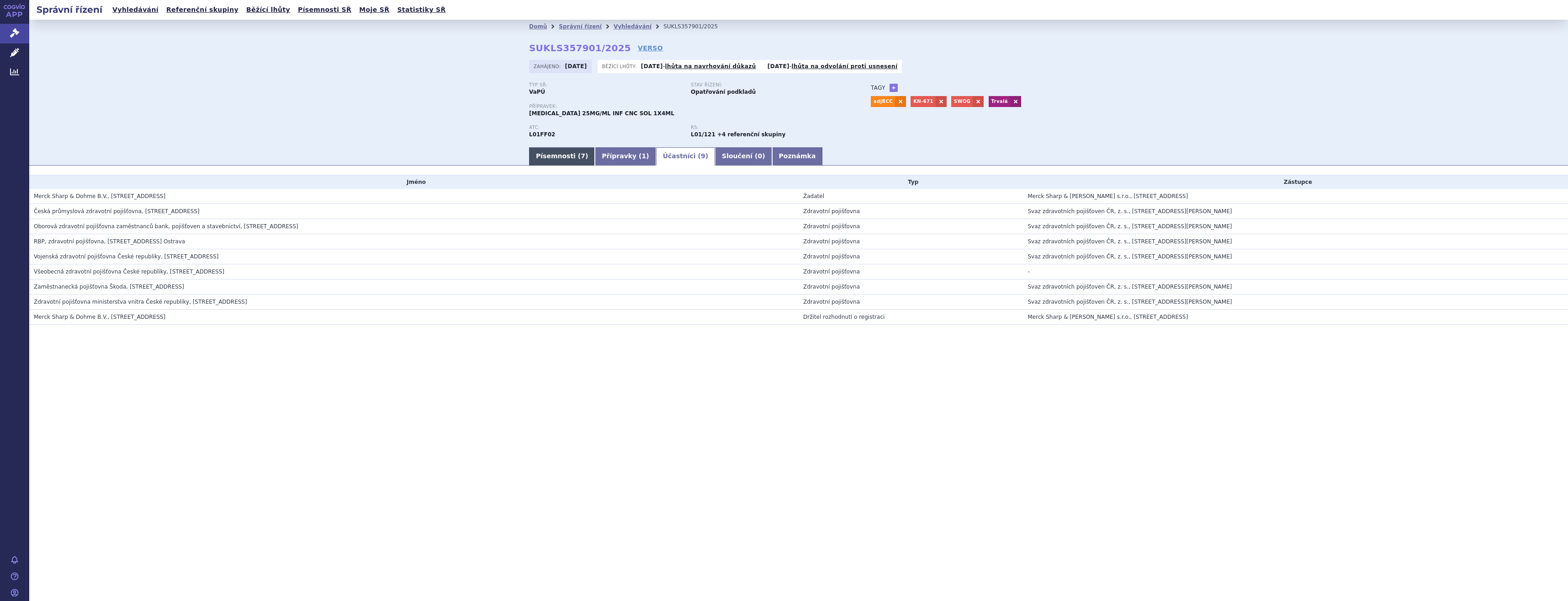
click at [572, 162] on link "Písemnosti ( 7 )" at bounding box center [562, 156] width 66 height 18
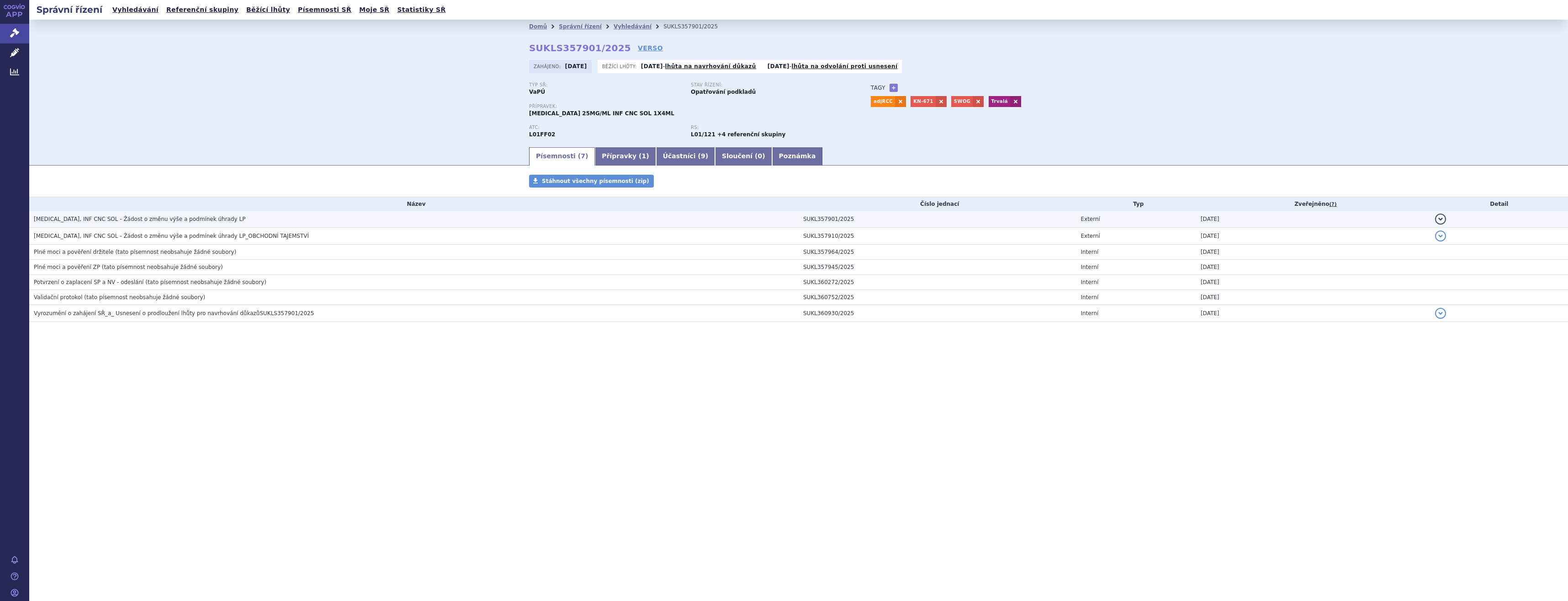
click at [184, 220] on span "KEYTRUDA, INF CNC SOL - Žádost o změnu výše a podmínek úhrady LP" at bounding box center [139, 218] width 211 height 6
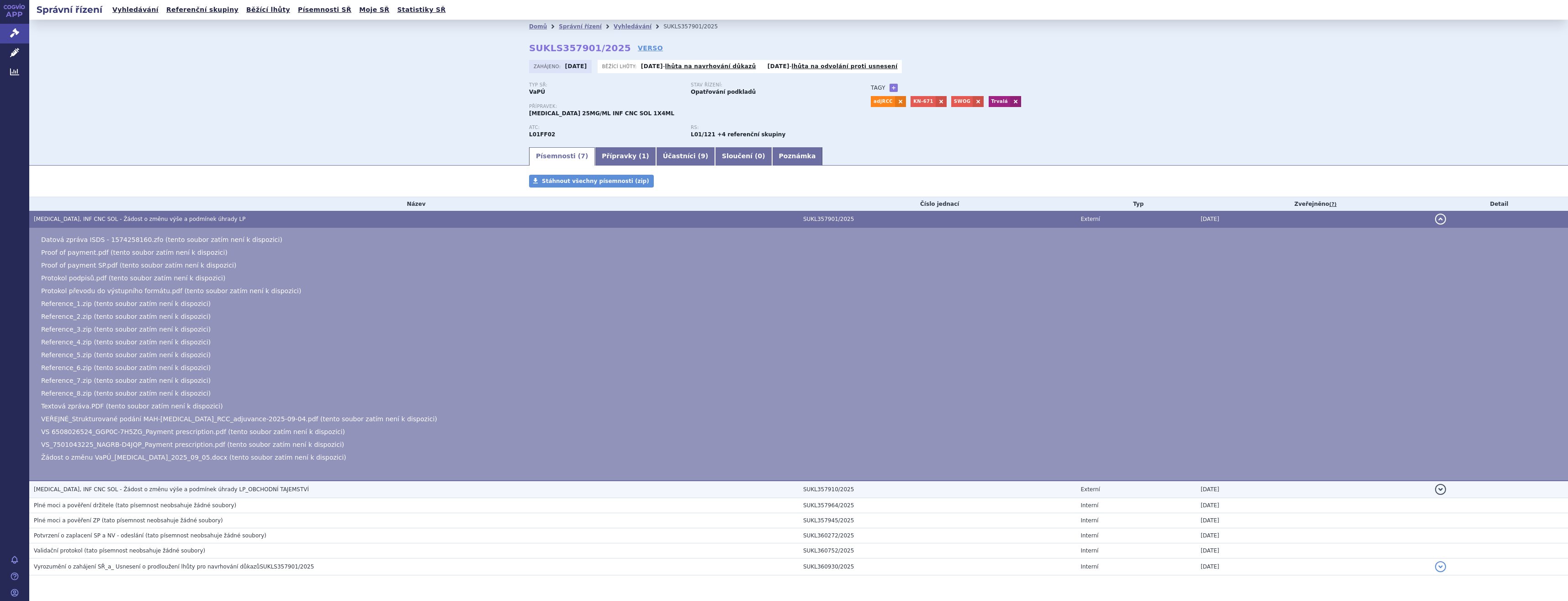
click at [272, 490] on h3 "KEYTRUDA, INF CNC SOL - Žádost o změnu výše a podmínek úhrady LP_OBCHODNÍ TAJEM…" at bounding box center [416, 489] width 765 height 9
